Goal: Download file/media

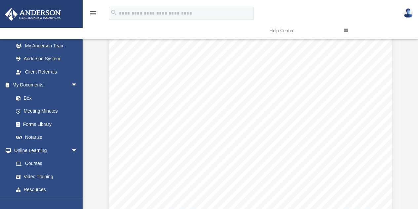
scroll to position [210, 0]
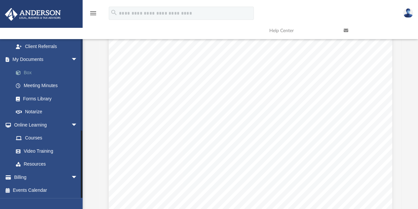
click at [32, 72] on link "Box" at bounding box center [48, 72] width 78 height 13
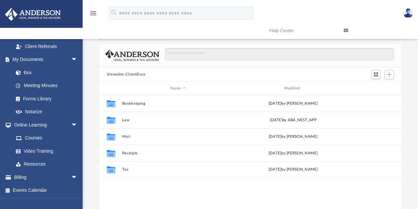
scroll to position [145, 297]
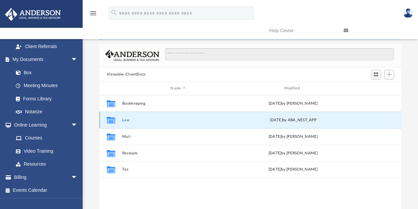
click at [132, 119] on button "Law" at bounding box center [178, 120] width 112 height 4
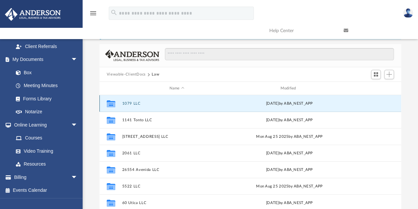
click at [139, 103] on button "1079 LLC" at bounding box center [177, 103] width 110 height 4
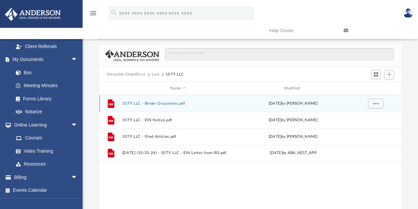
click at [151, 103] on button "1079 LLC - Binder Documents.pdf" at bounding box center [178, 103] width 112 height 4
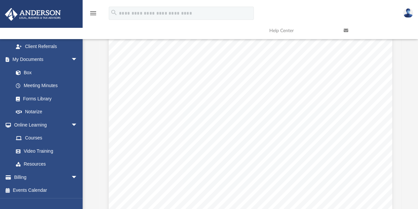
scroll to position [3048, 0]
click at [34, 70] on link "Box" at bounding box center [48, 72] width 78 height 13
click at [31, 73] on link "Box" at bounding box center [48, 72] width 78 height 13
click at [28, 73] on link "Box" at bounding box center [48, 72] width 78 height 13
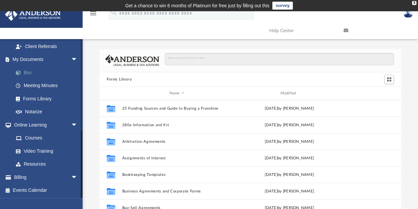
click at [38, 74] on link "Box" at bounding box center [48, 72] width 78 height 13
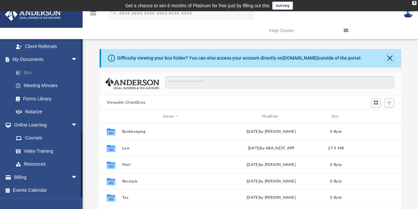
scroll to position [145, 297]
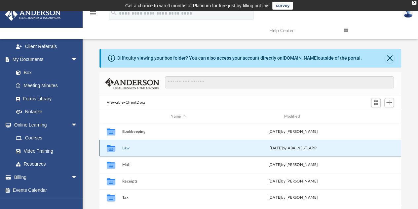
click at [130, 147] on button "Law" at bounding box center [178, 148] width 112 height 4
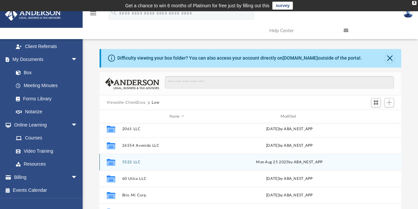
scroll to position [52, 0]
